Goal: Task Accomplishment & Management: Use online tool/utility

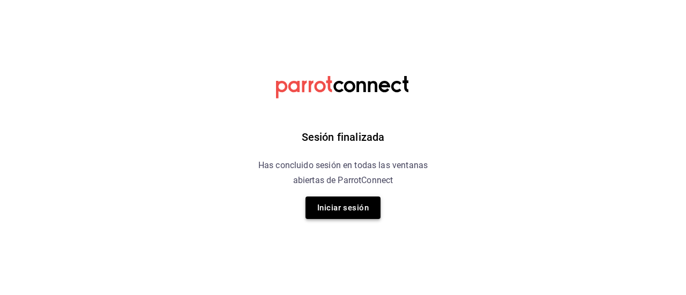
click at [323, 203] on button "Iniciar sesión" at bounding box center [342, 208] width 75 height 23
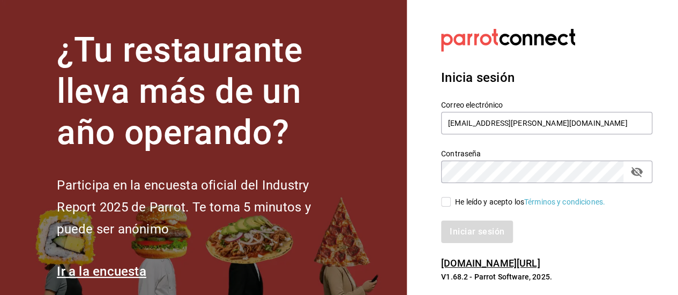
click at [443, 196] on div "He leído y acepto los Términos y condiciones." at bounding box center [546, 202] width 211 height 12
click at [445, 201] on input "He leído y acepto los Términos y condiciones." at bounding box center [446, 202] width 10 height 10
checkbox input "true"
click at [466, 225] on button "Iniciar sesión" at bounding box center [477, 232] width 73 height 23
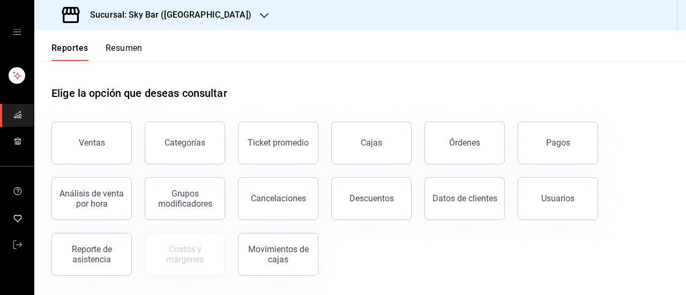
click at [154, 12] on h3 "Sucursal: Sky Bar ([GEOGRAPHIC_DATA])" at bounding box center [166, 15] width 170 height 13
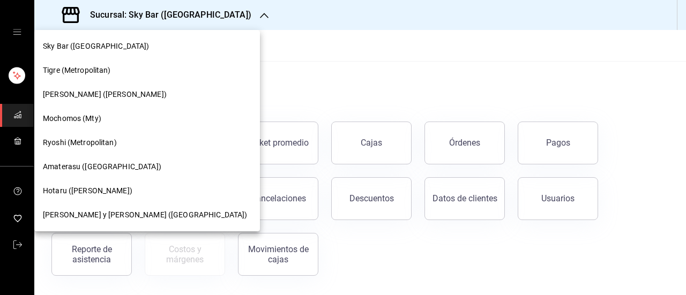
click at [70, 141] on span "Ryoshi (Metropolitan)" at bounding box center [80, 142] width 74 height 11
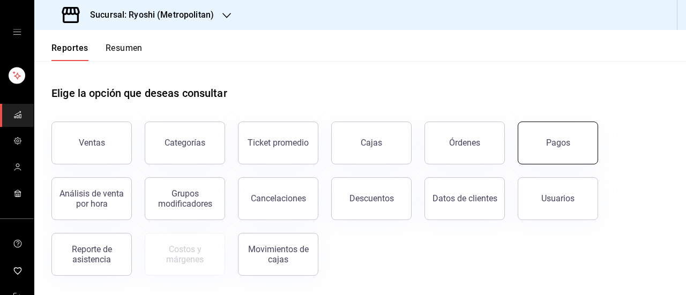
click at [594, 139] on div "Pagos" at bounding box center [551, 137] width 93 height 56
click at [561, 143] on div "Pagos" at bounding box center [558, 143] width 24 height 10
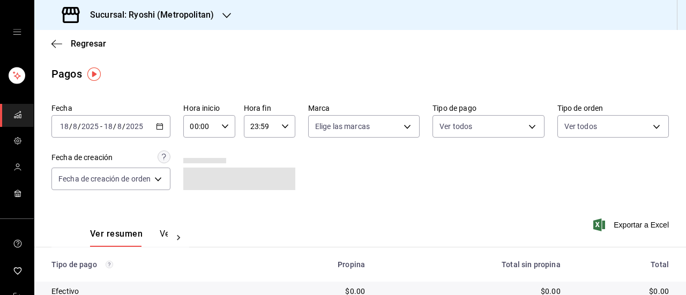
click at [163, 123] on icon "button" at bounding box center [160, 127] width 8 height 8
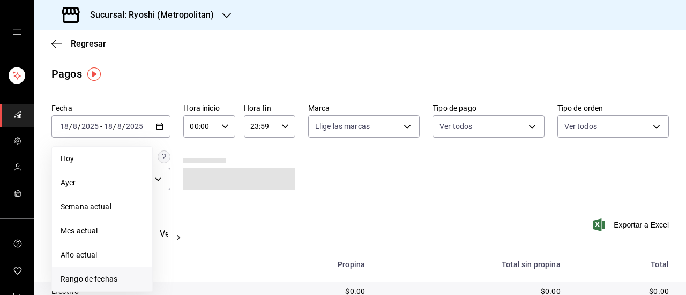
click at [100, 277] on span "Rango de fechas" at bounding box center [102, 279] width 83 height 11
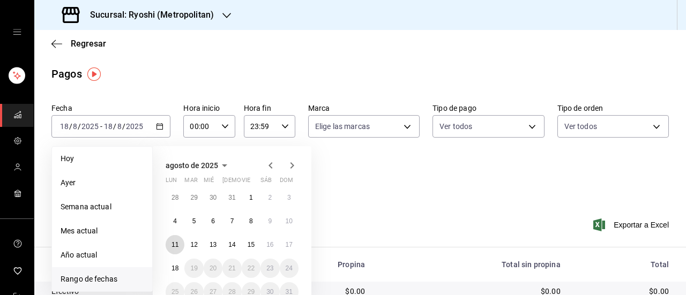
click at [174, 236] on button "11" at bounding box center [175, 244] width 19 height 19
click at [173, 267] on abbr "18" at bounding box center [175, 269] width 7 height 8
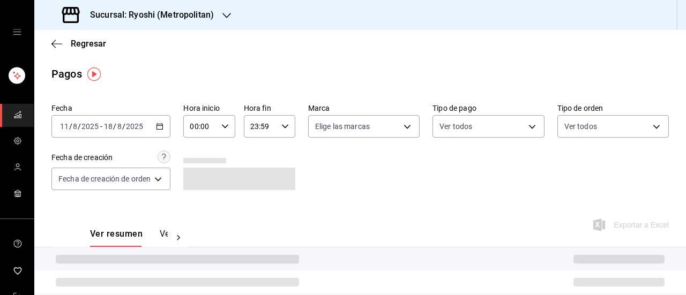
click at [227, 128] on icon "button" at bounding box center [225, 127] width 8 height 8
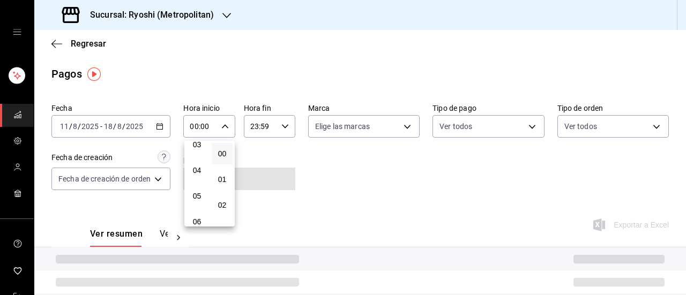
scroll to position [91, 0]
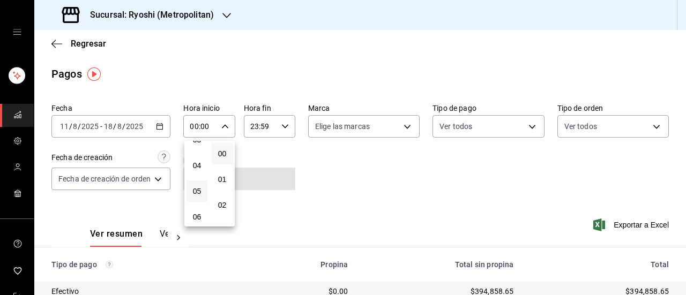
click at [199, 186] on button "05" at bounding box center [197, 191] width 21 height 21
type input "05:00"
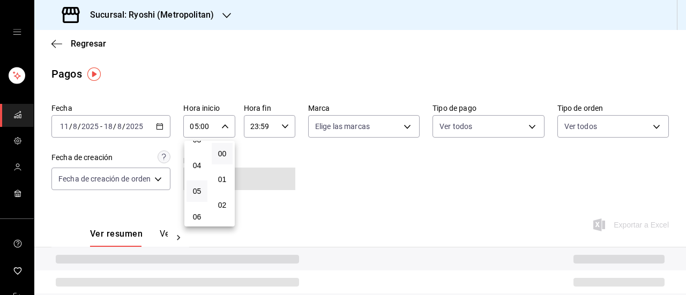
click at [288, 126] on div at bounding box center [343, 147] width 686 height 295
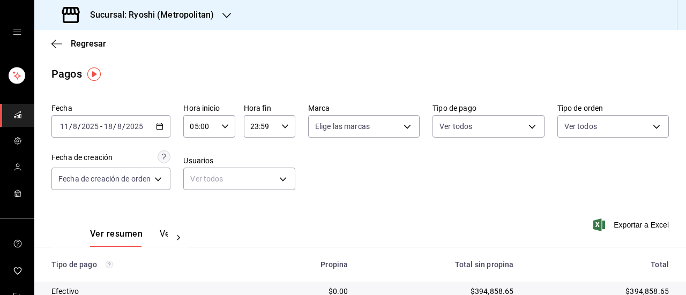
click at [283, 122] on div "23:59 Hora fin" at bounding box center [269, 126] width 51 height 23
click at [266, 195] on button "04" at bounding box center [255, 188] width 21 height 21
type input "04:59"
click at [404, 172] on div at bounding box center [343, 147] width 686 height 295
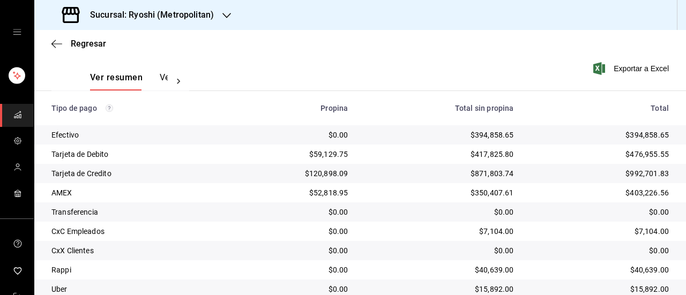
scroll to position [157, 0]
click at [601, 68] on span "Exportar a Excel" at bounding box center [631, 68] width 73 height 13
click at [167, 27] on div "Sucursal: Ryoshi (Metropolitan)" at bounding box center [139, 15] width 192 height 30
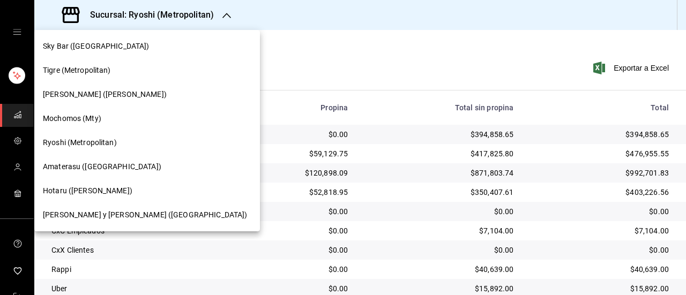
click at [81, 92] on span "Ichikani Sushi (Vasconcelos)" at bounding box center [105, 94] width 124 height 11
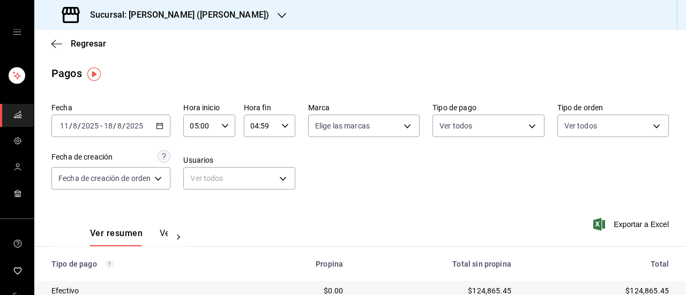
scroll to position [0, 0]
click at [627, 223] on span "Exportar a Excel" at bounding box center [631, 225] width 73 height 13
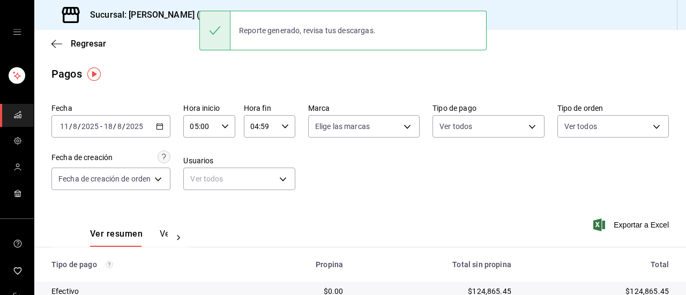
click at [113, 22] on div "Sucursal: Ichikani Sushi (Vasconcelos)" at bounding box center [167, 15] width 248 height 30
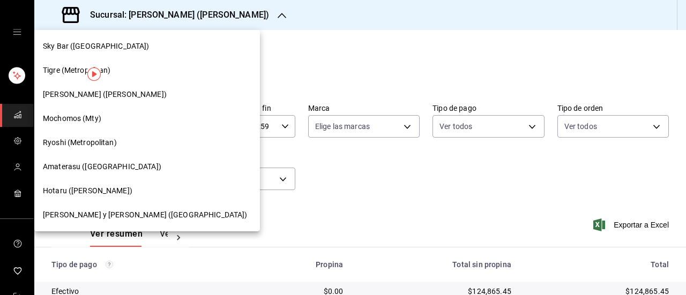
click at [110, 183] on div "Hotaru (Valle)" at bounding box center [147, 191] width 226 height 24
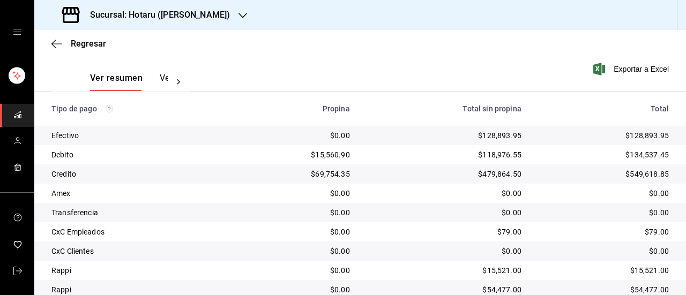
scroll to position [156, 0]
